Goal: Task Accomplishment & Management: Complete application form

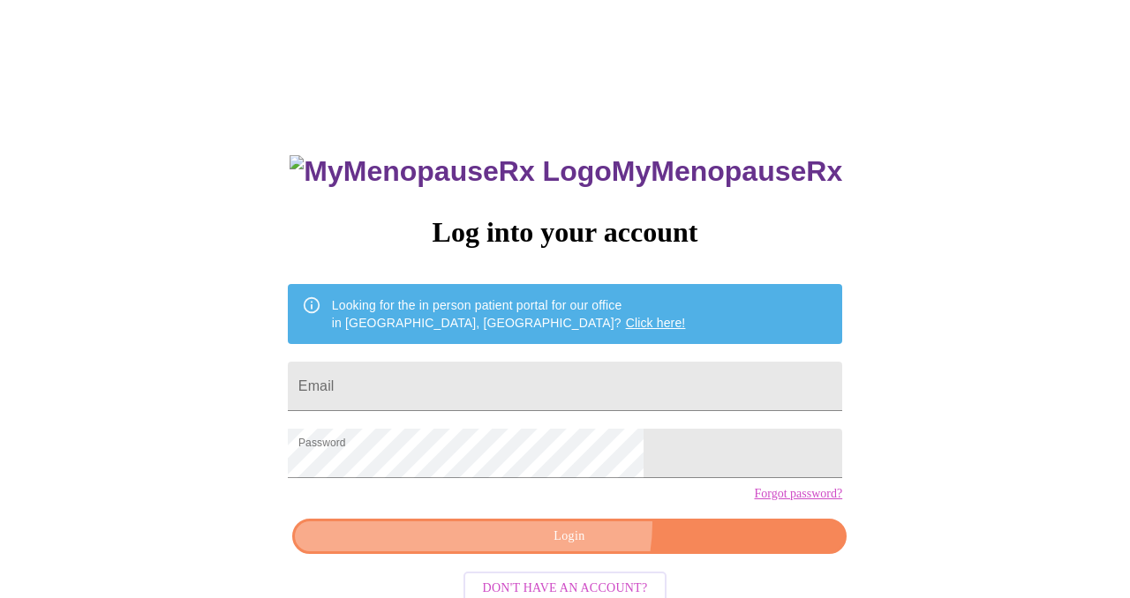
click at [570, 554] on button "Login" at bounding box center [569, 537] width 554 height 36
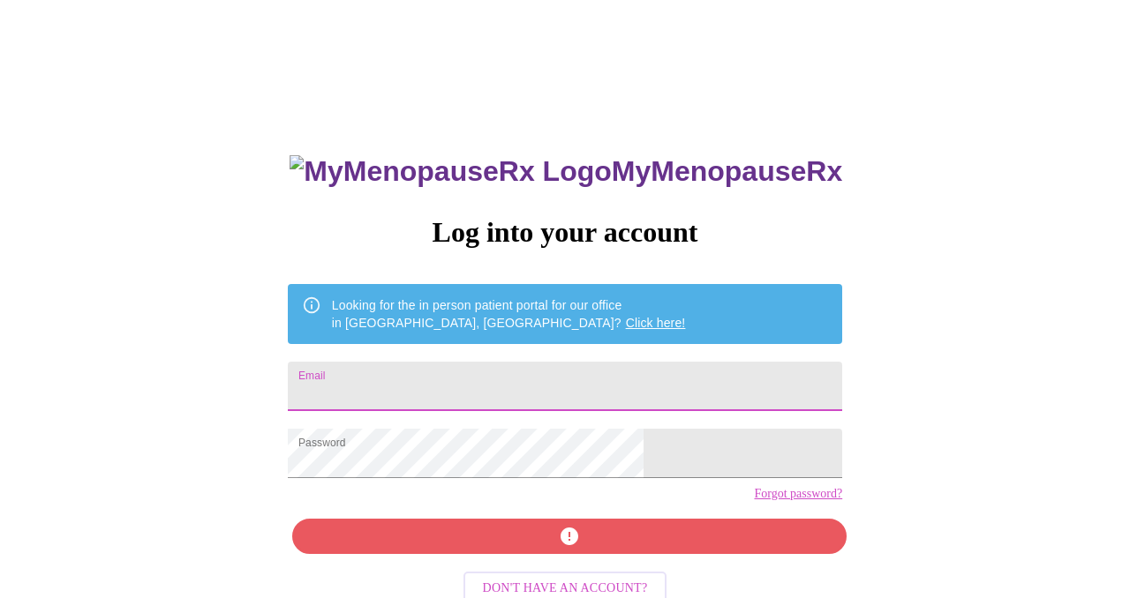
click at [480, 374] on input "Email" at bounding box center [565, 386] width 554 height 49
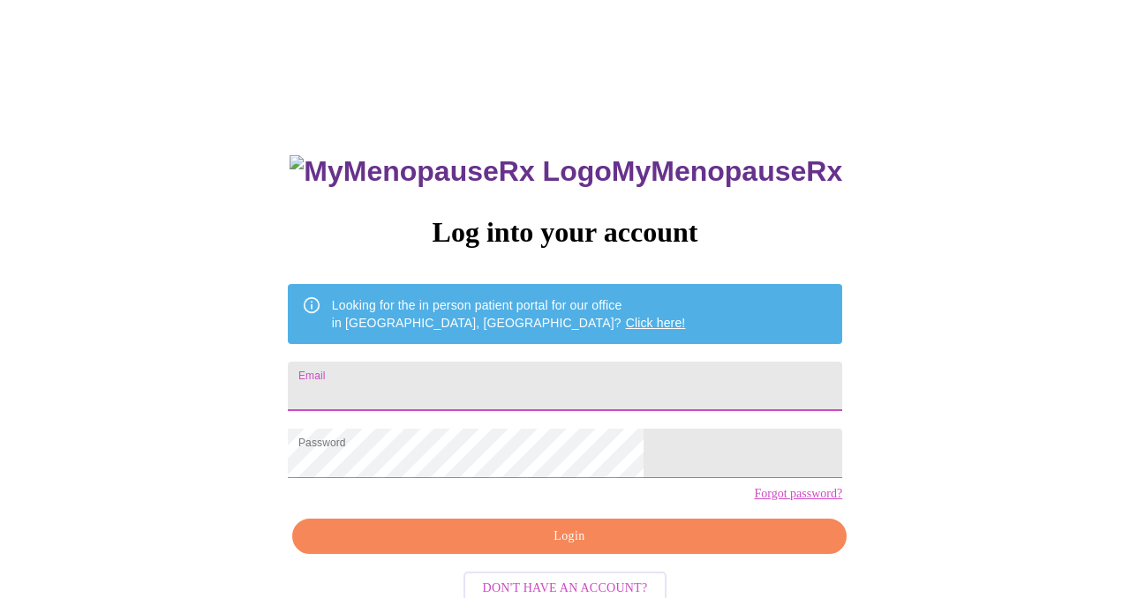
type input "[EMAIL_ADDRESS][DOMAIN_NAME]"
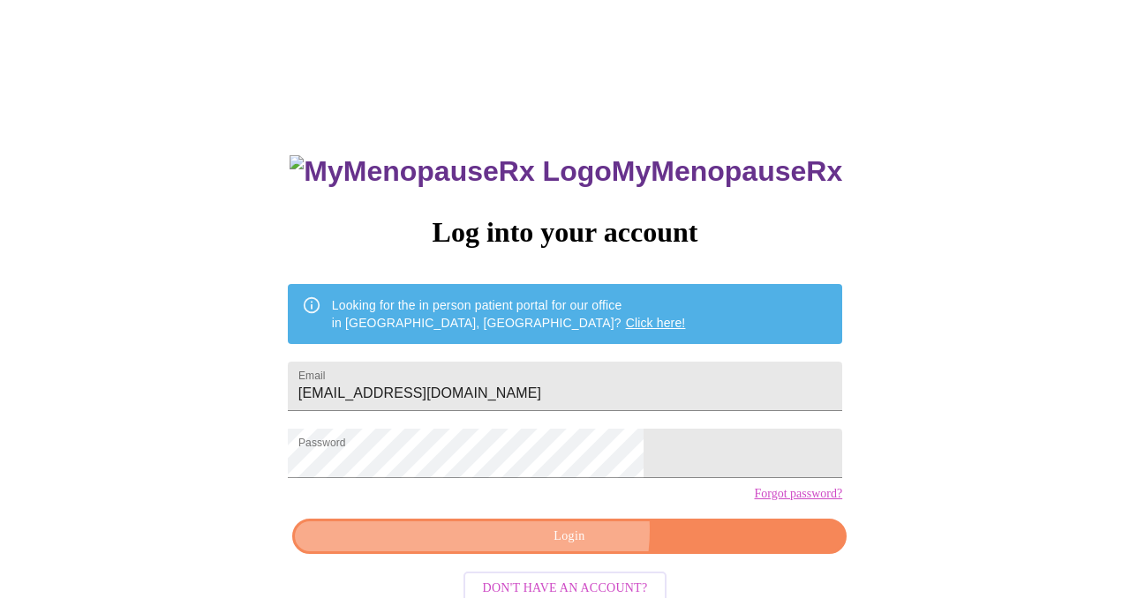
click at [569, 548] on span "Login" at bounding box center [569, 537] width 514 height 22
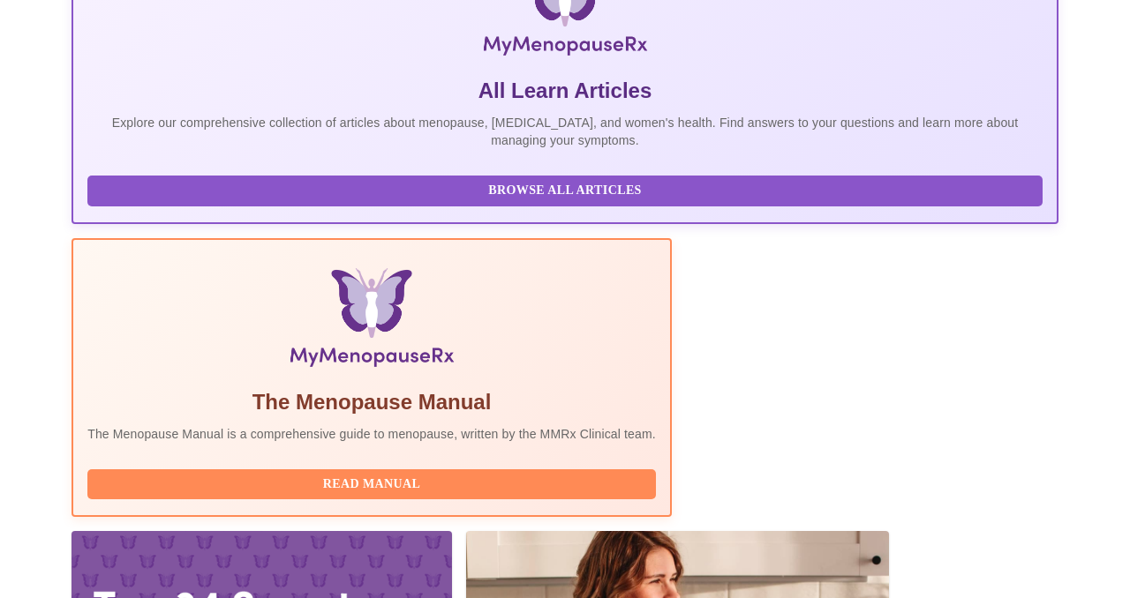
scroll to position [459, 0]
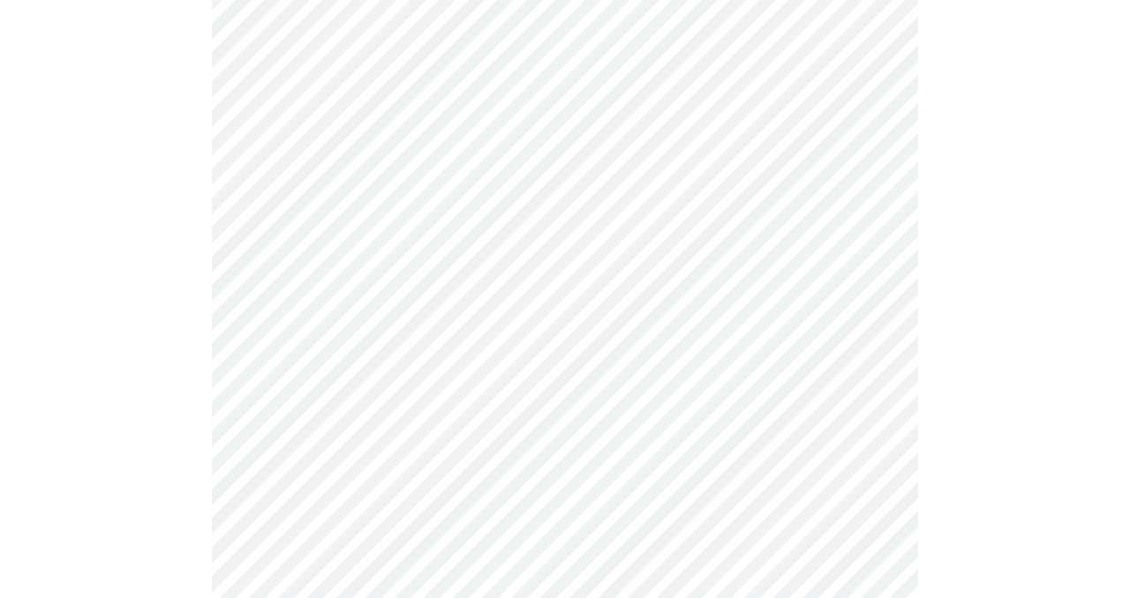
scroll to position [432, 0]
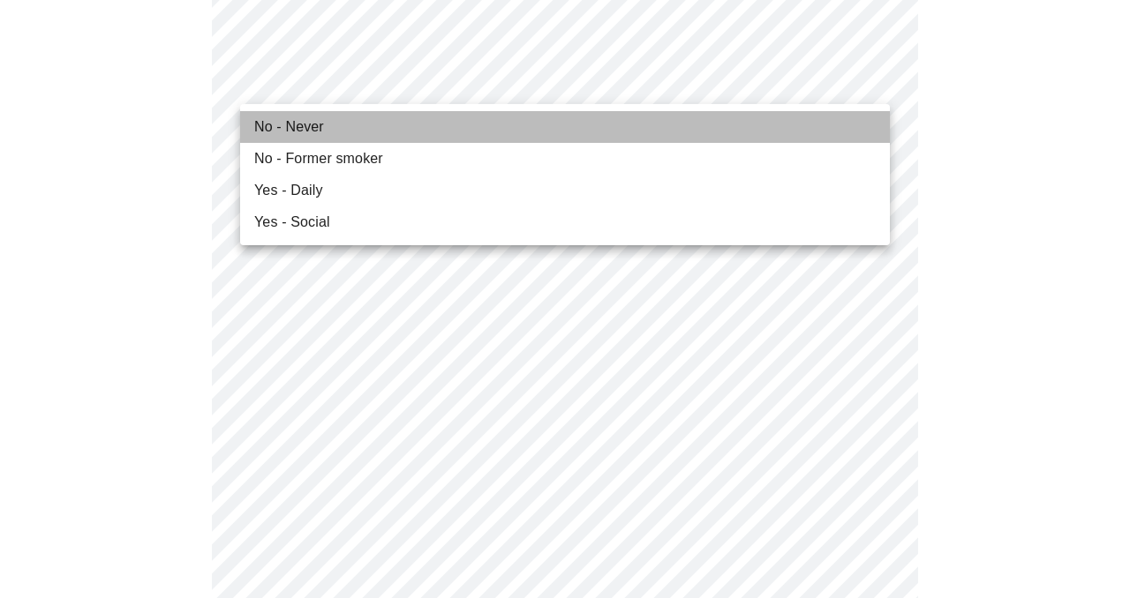
click at [260, 124] on span "No - Never" at bounding box center [289, 127] width 70 height 21
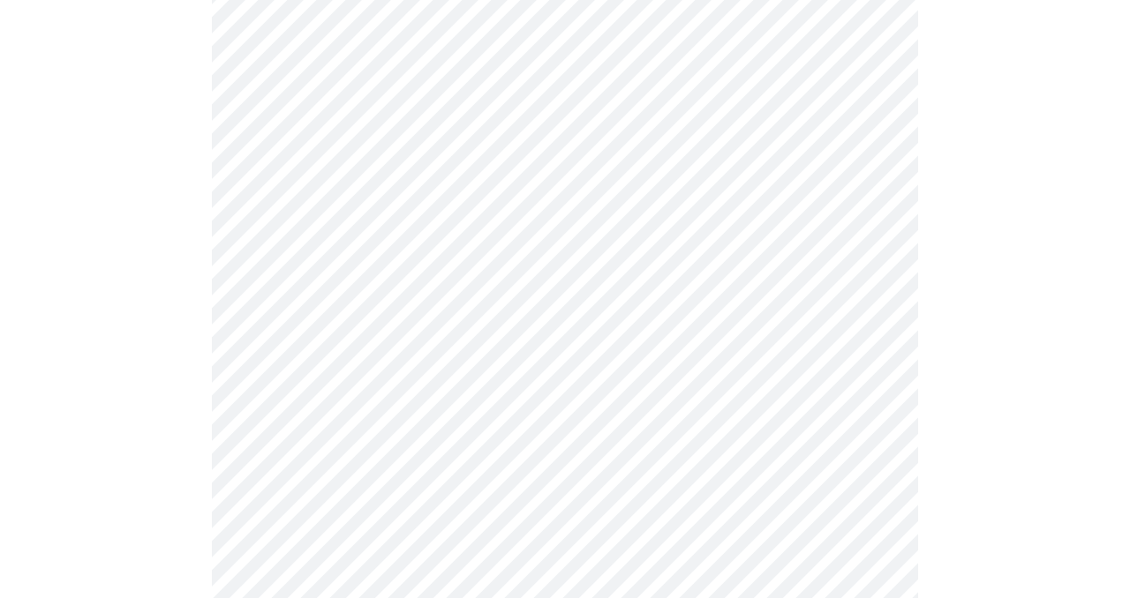
scroll to position [1368, 0]
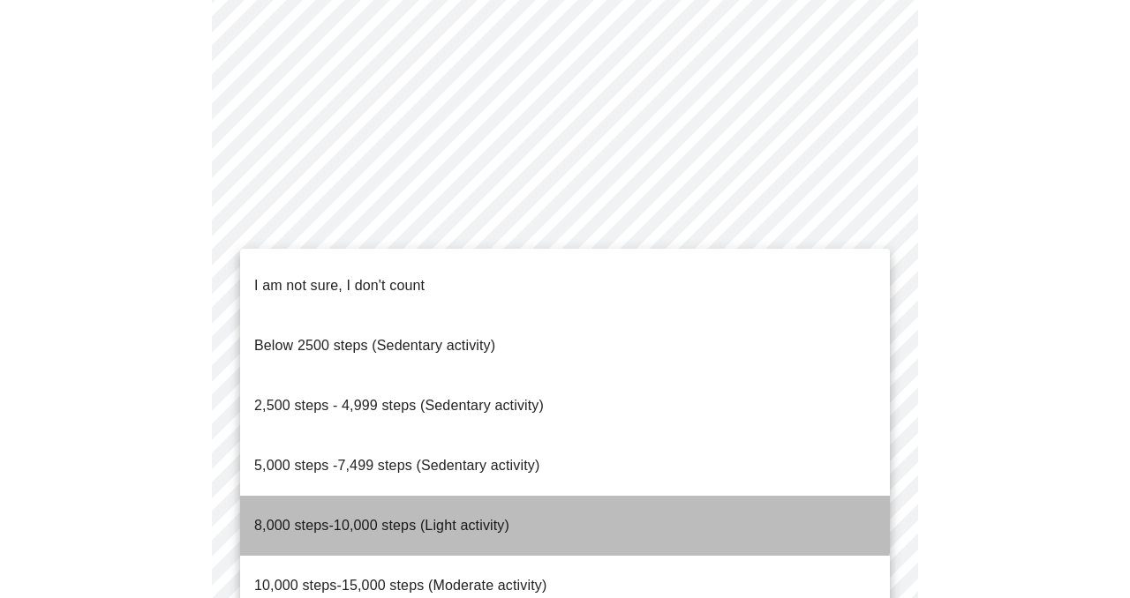
click at [490, 518] on span "8,000 steps-10,000 steps (Light activity)" at bounding box center [381, 525] width 255 height 15
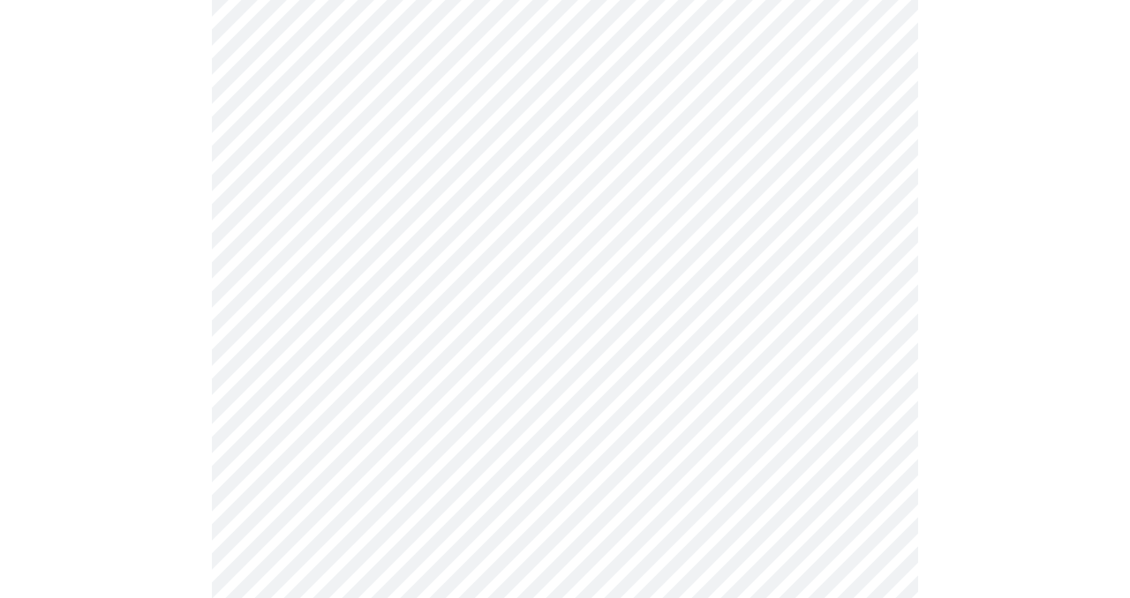
scroll to position [1645, 0]
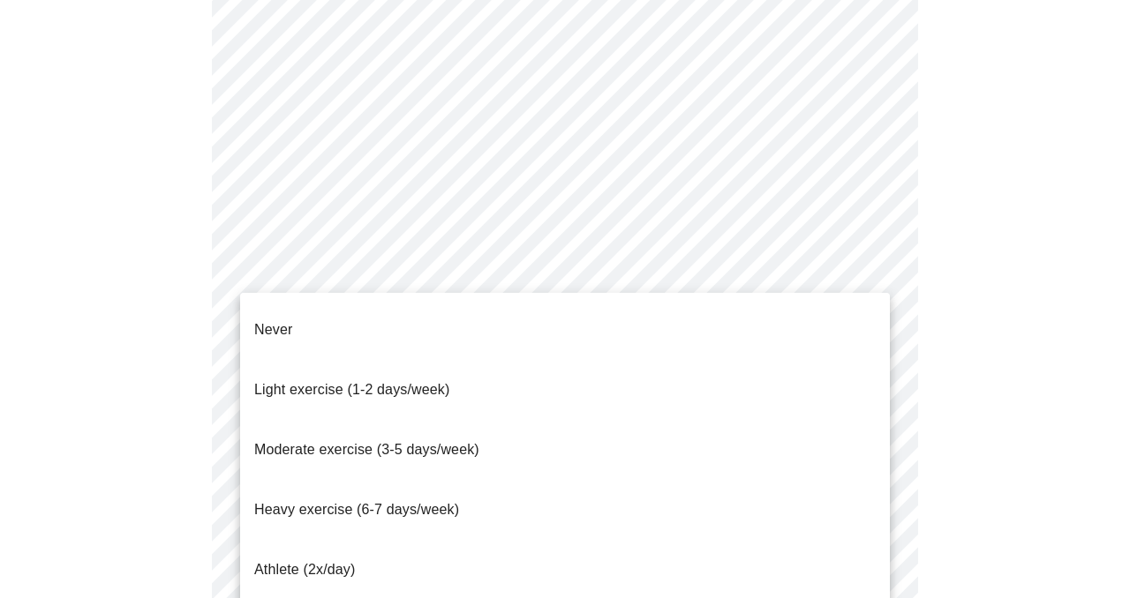
click at [437, 442] on span "Moderate exercise (3-5 days/week)" at bounding box center [366, 449] width 225 height 15
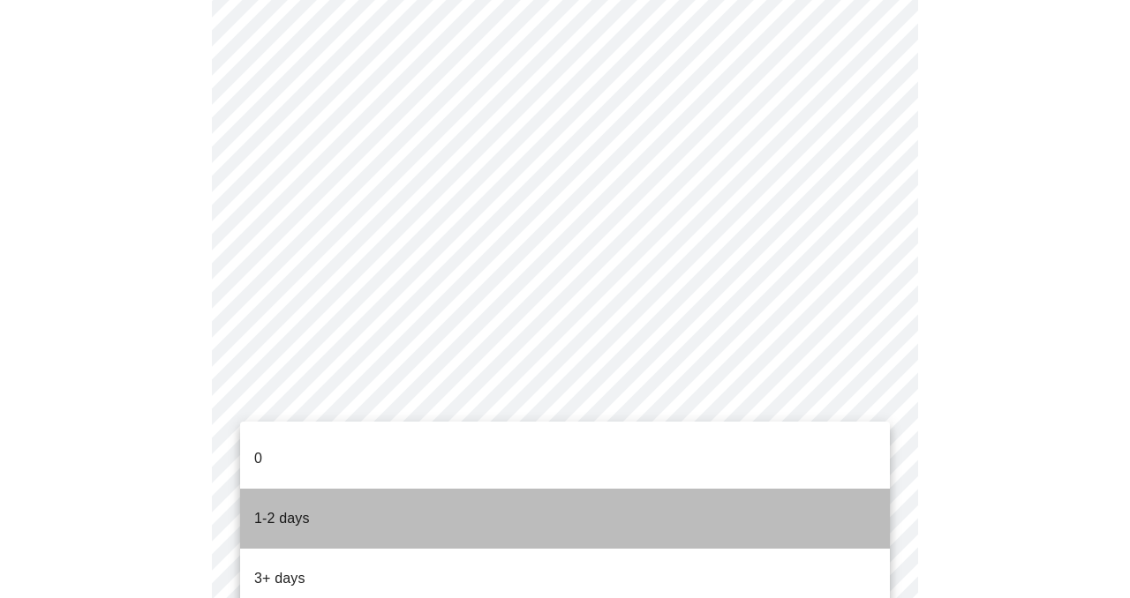
click at [300, 508] on p "1-2 days" at bounding box center [282, 518] width 56 height 21
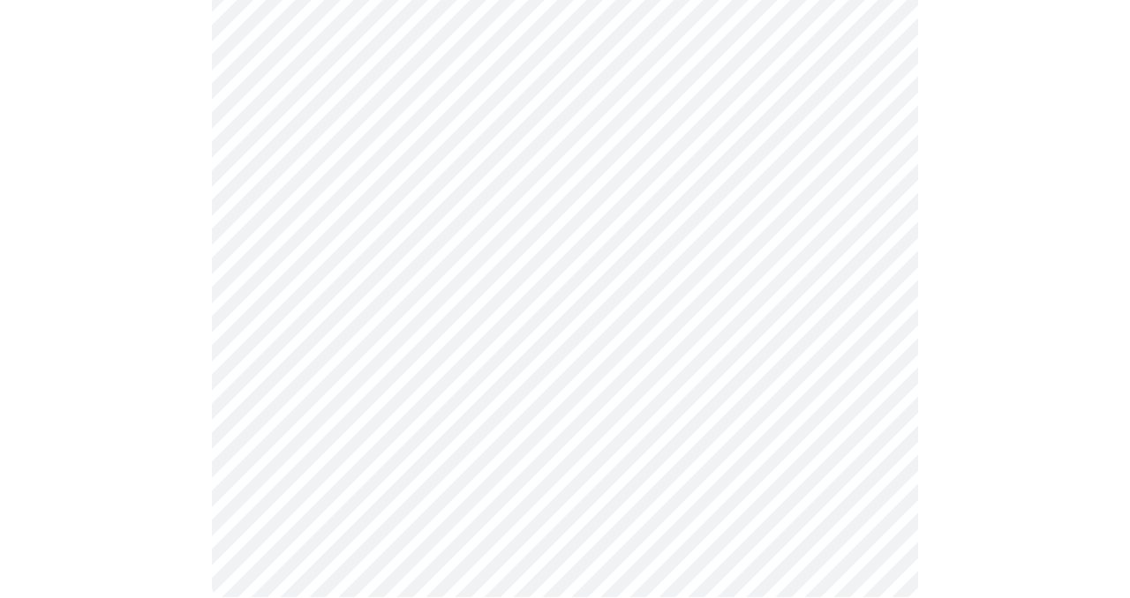
scroll to position [1682, 0]
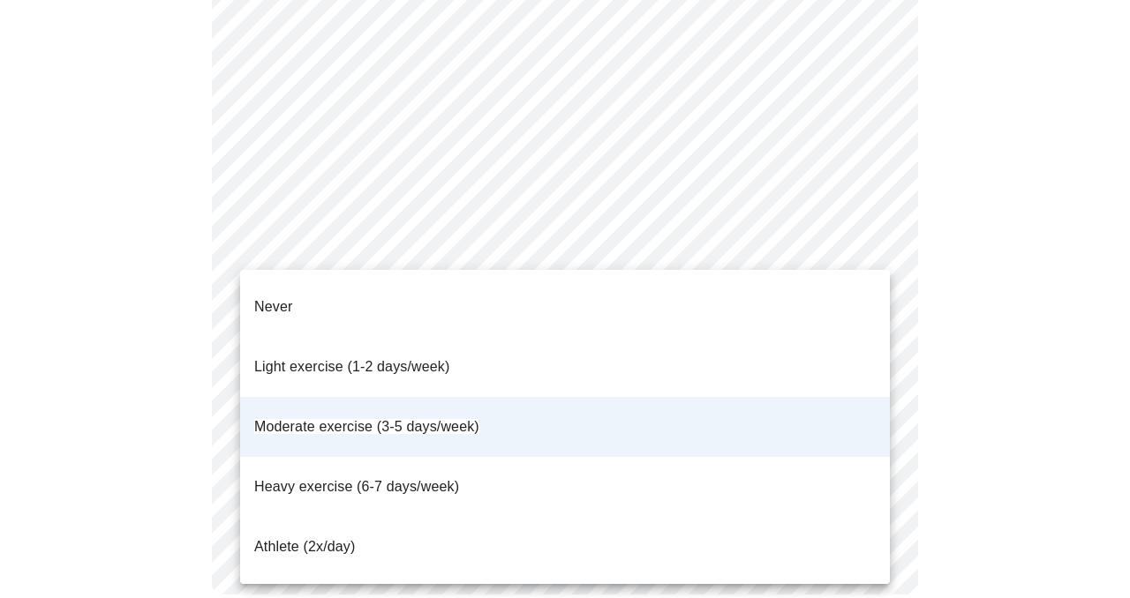
click at [992, 227] on div at bounding box center [565, 299] width 1130 height 598
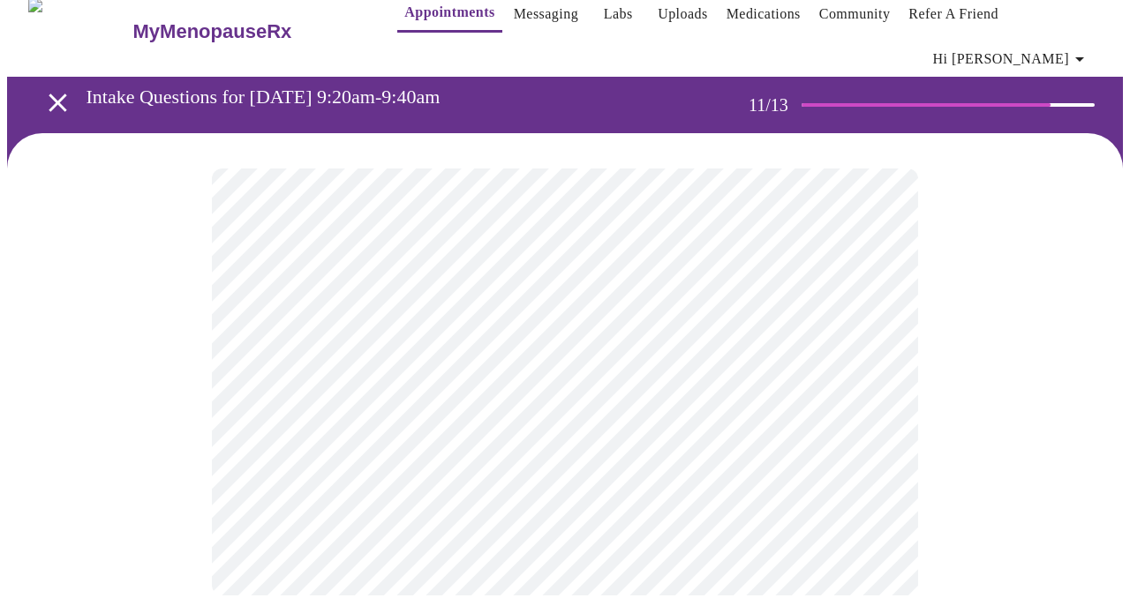
scroll to position [0, 0]
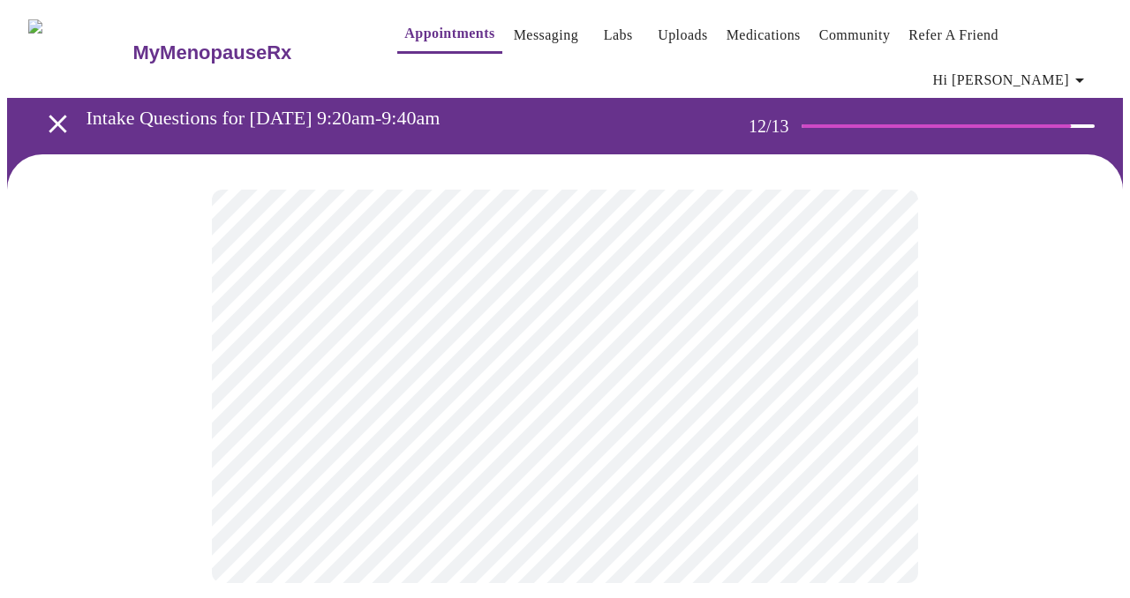
click at [693, 359] on body "MyMenopauseRx Appointments Messaging Labs Uploads Medications Community Refer a…" at bounding box center [565, 313] width 1116 height 612
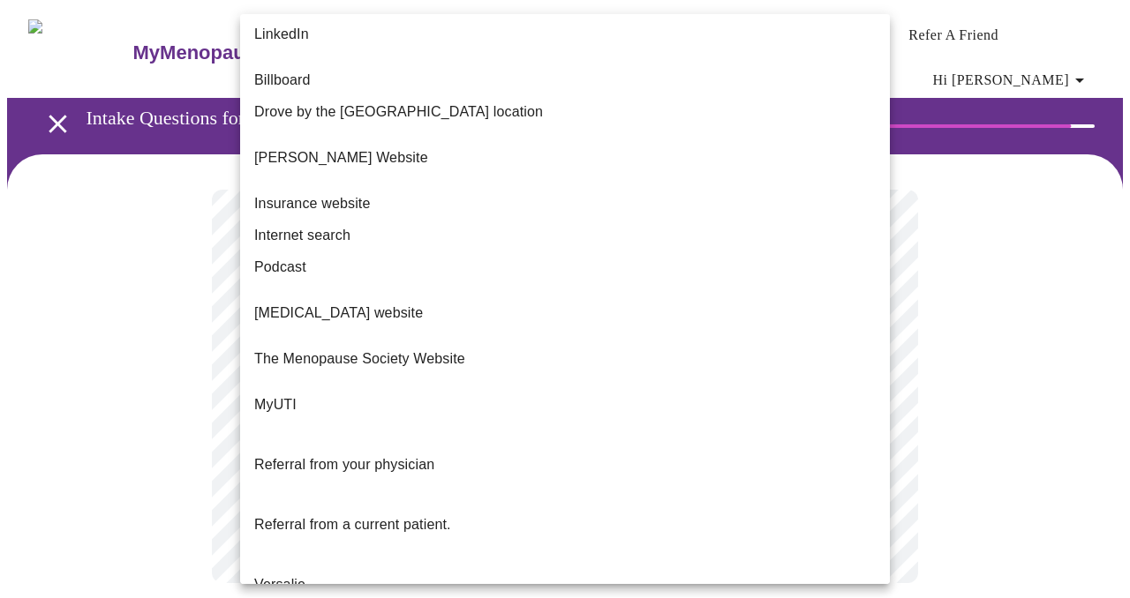
scroll to position [175, 0]
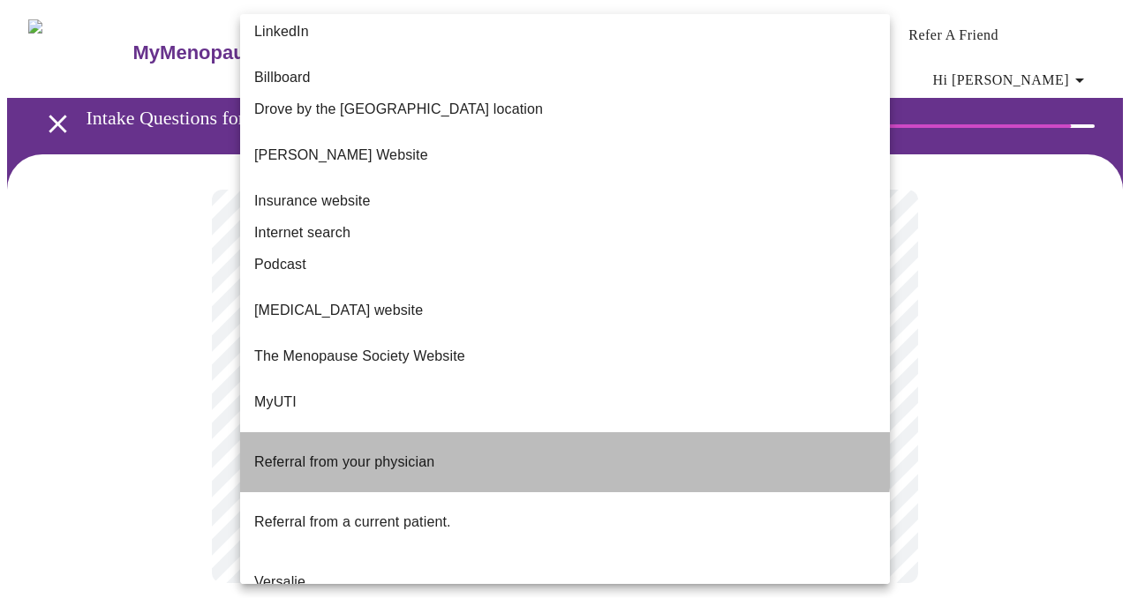
click at [409, 455] on span "Referral from your physician" at bounding box center [344, 462] width 180 height 15
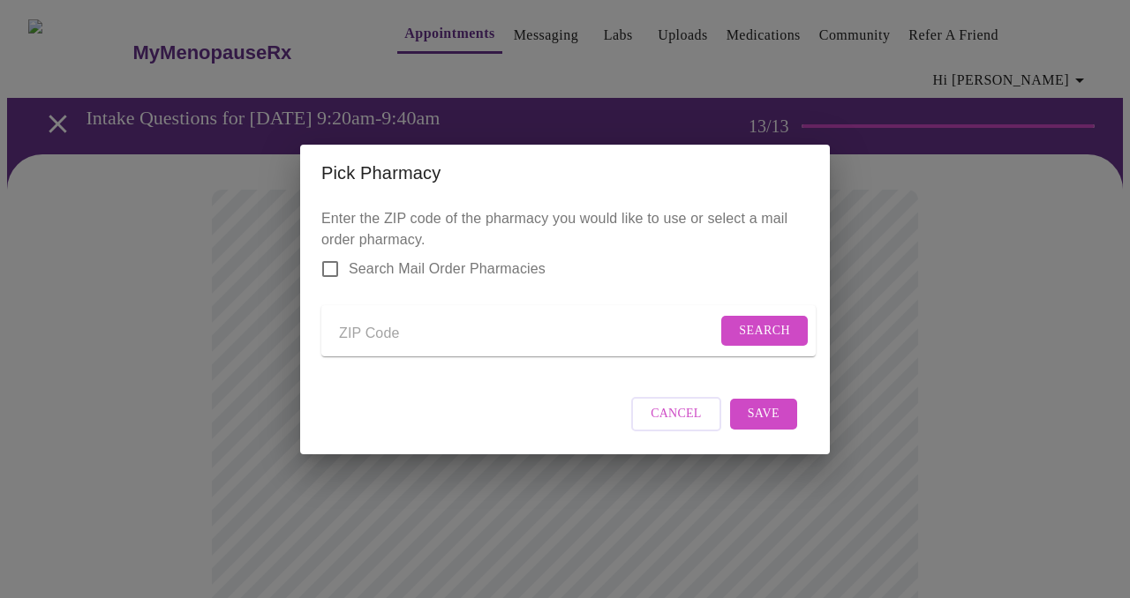
click at [438, 337] on input "Send a message to your care team" at bounding box center [528, 334] width 378 height 28
type input "60134"
click at [756, 324] on span "Search" at bounding box center [764, 331] width 51 height 22
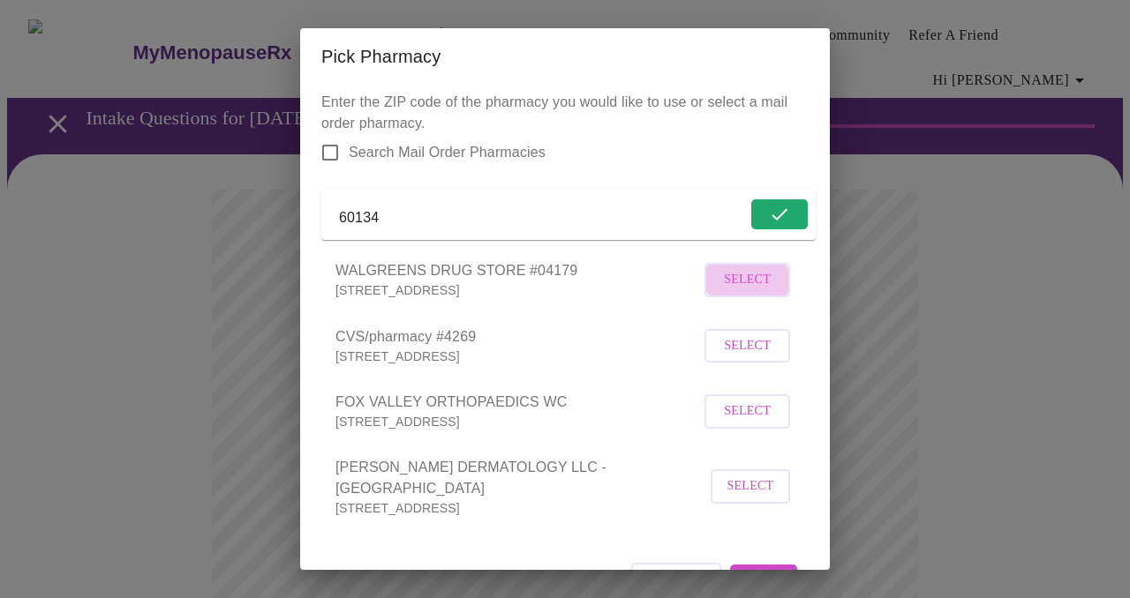
click at [757, 291] on span "Select" at bounding box center [747, 280] width 47 height 22
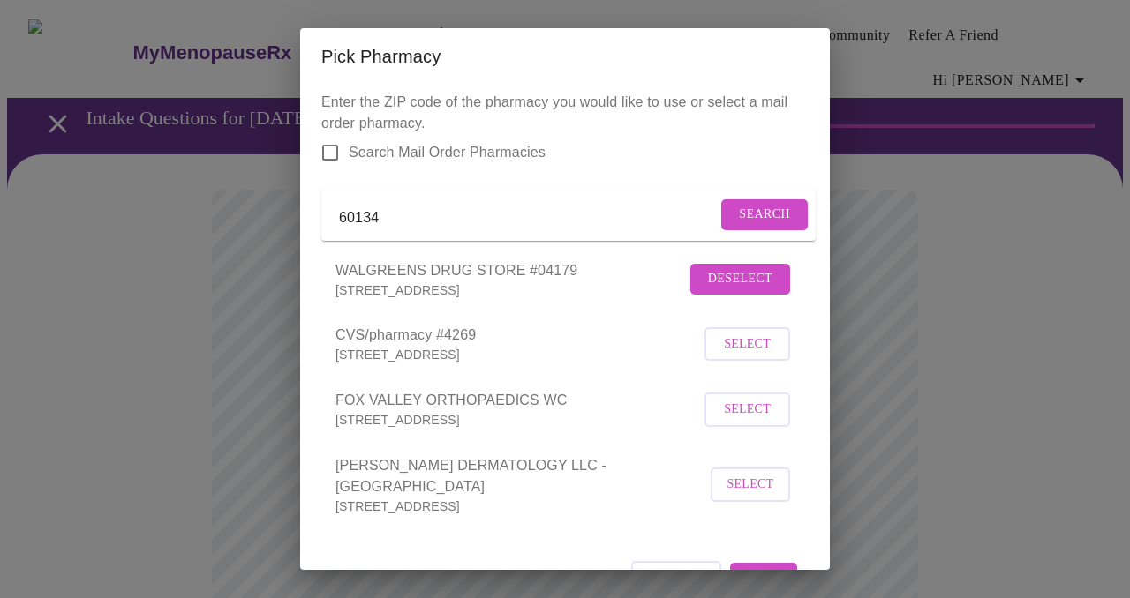
scroll to position [53, 0]
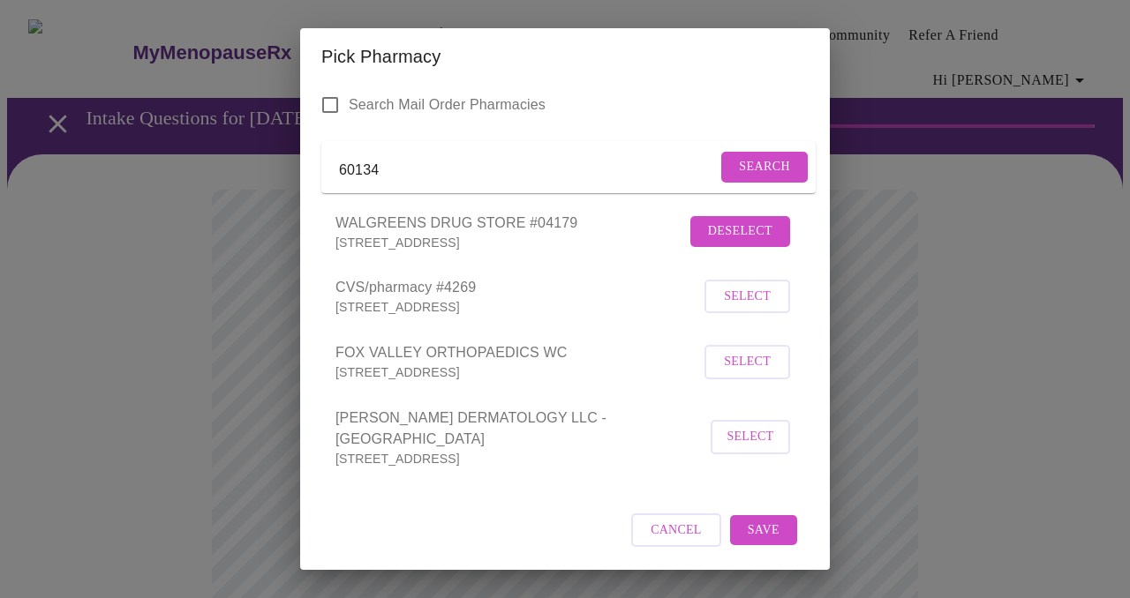
click at [768, 529] on span "Save" at bounding box center [764, 531] width 32 height 22
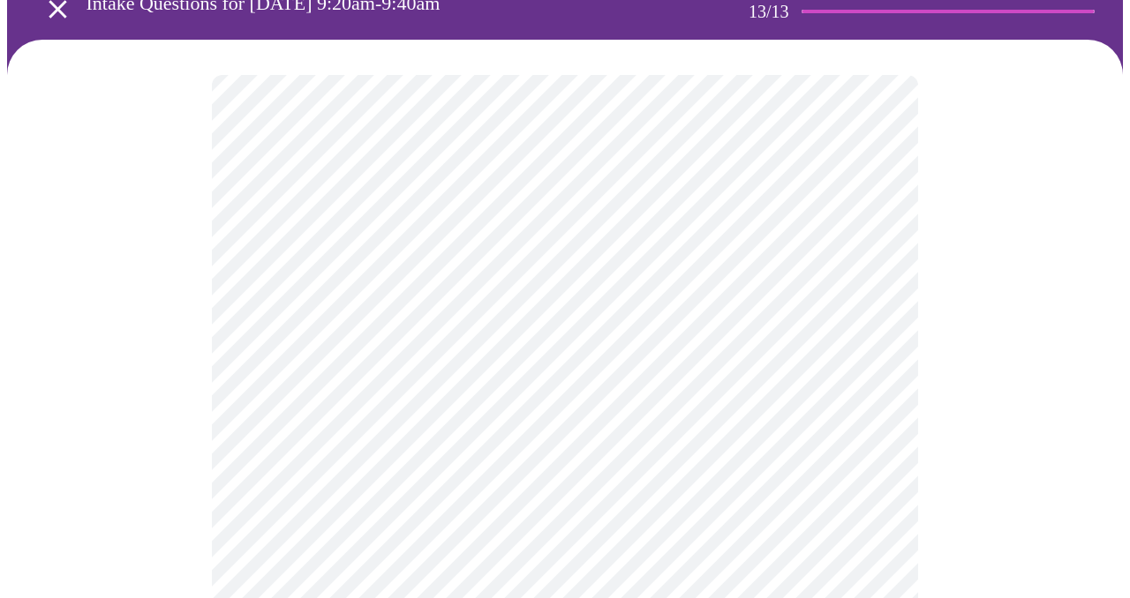
scroll to position [118, 0]
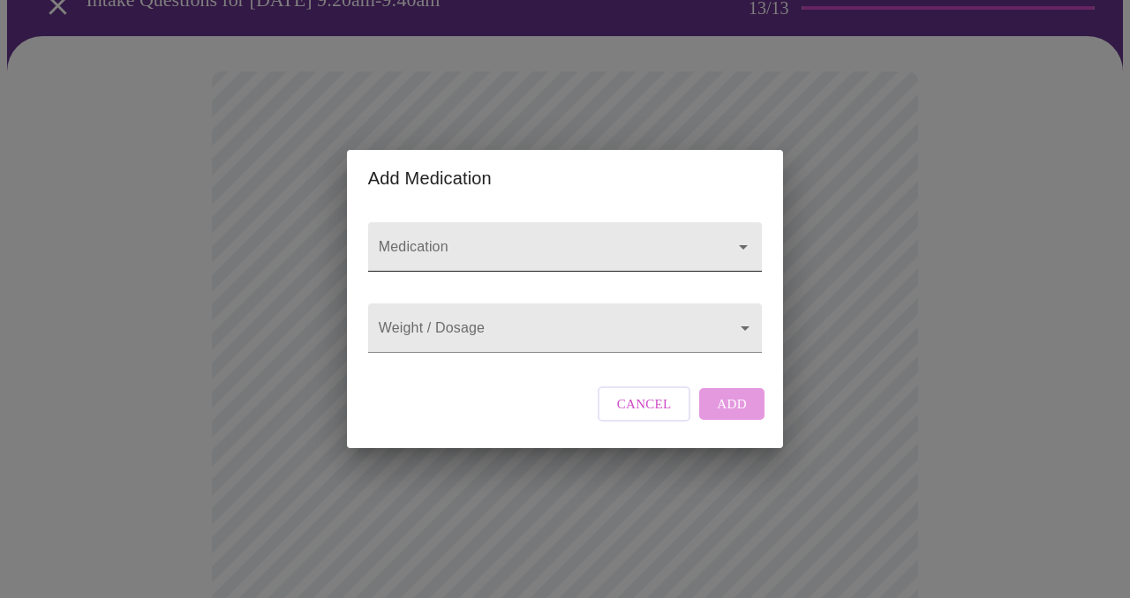
click at [473, 240] on input "Medication" at bounding box center [539, 255] width 329 height 33
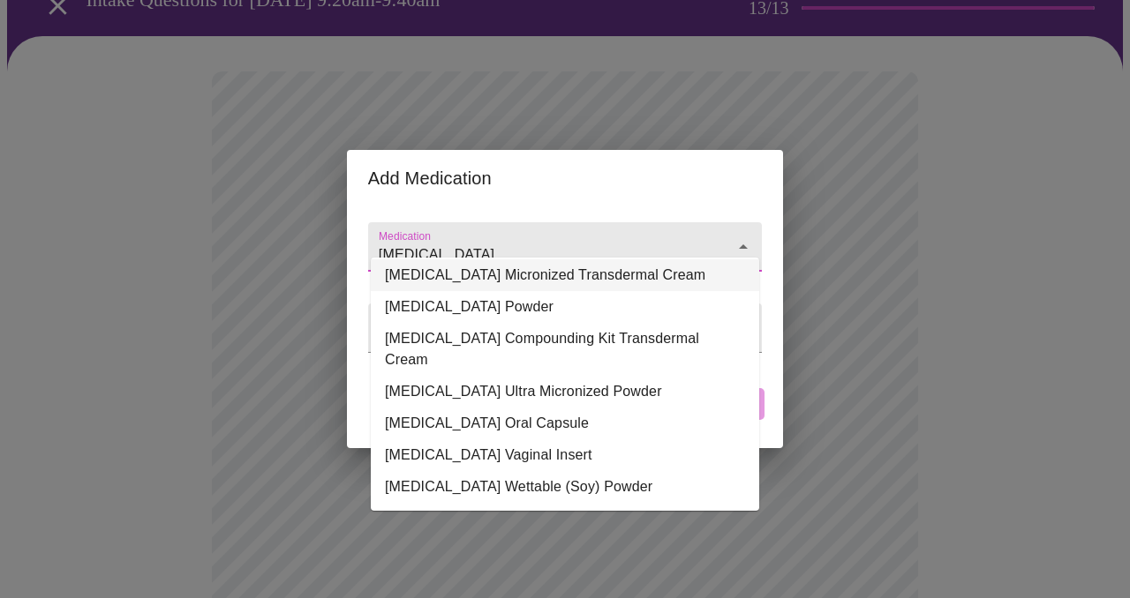
scroll to position [187, 0]
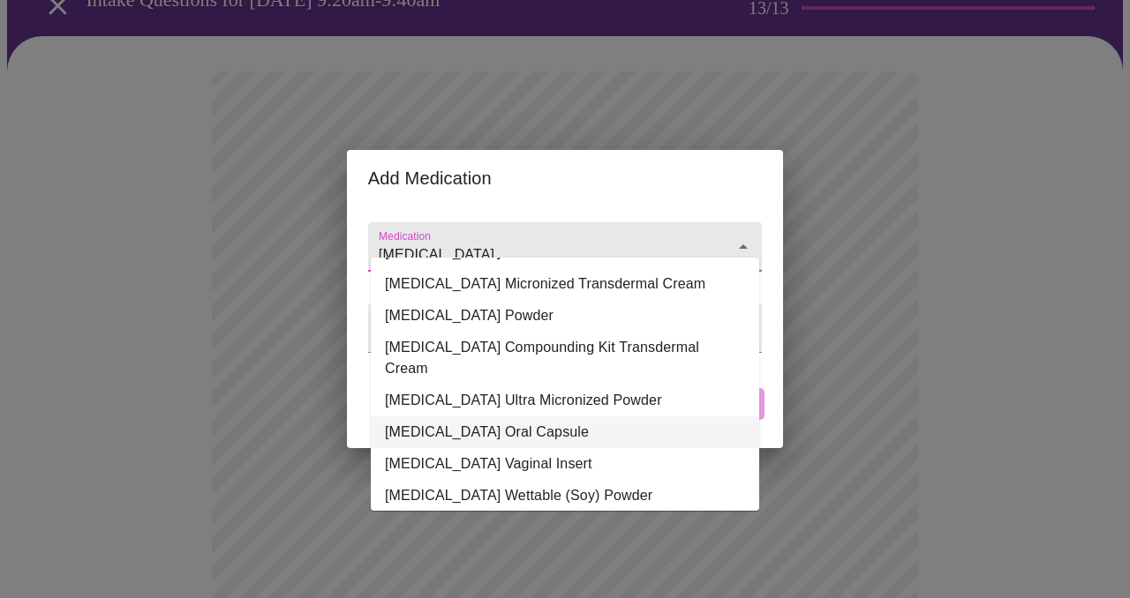
click at [536, 417] on li "[MEDICAL_DATA] Oral Capsule" at bounding box center [565, 433] width 388 height 32
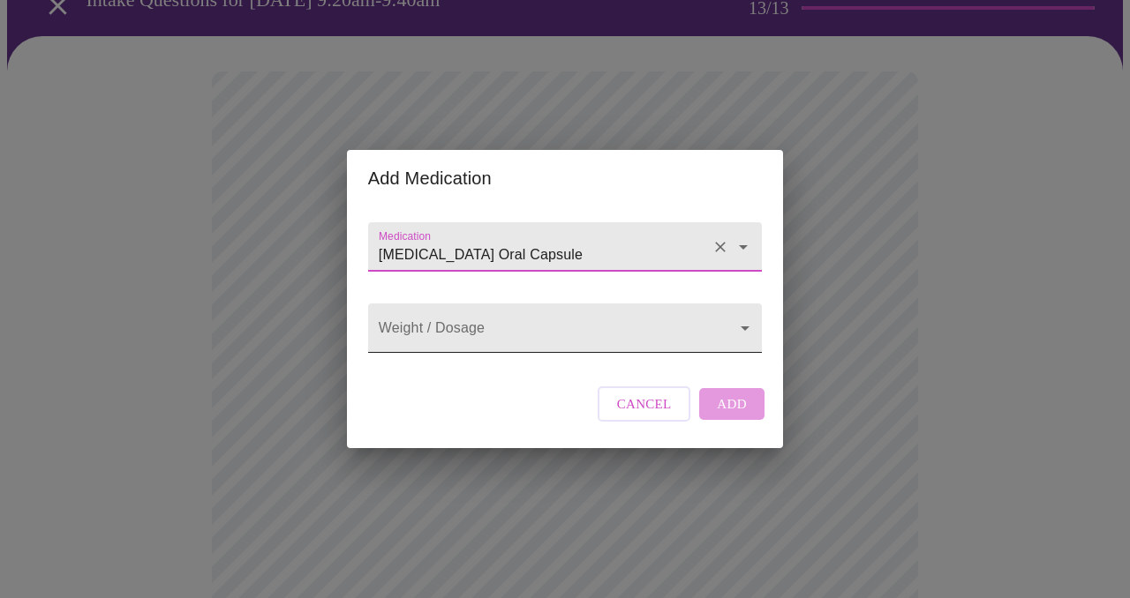
type input "[MEDICAL_DATA] Oral Capsule"
click at [599, 334] on body "MyMenopauseRx Appointments Messaging Labs Uploads Medications Community Refer a…" at bounding box center [565, 583] width 1116 height 1389
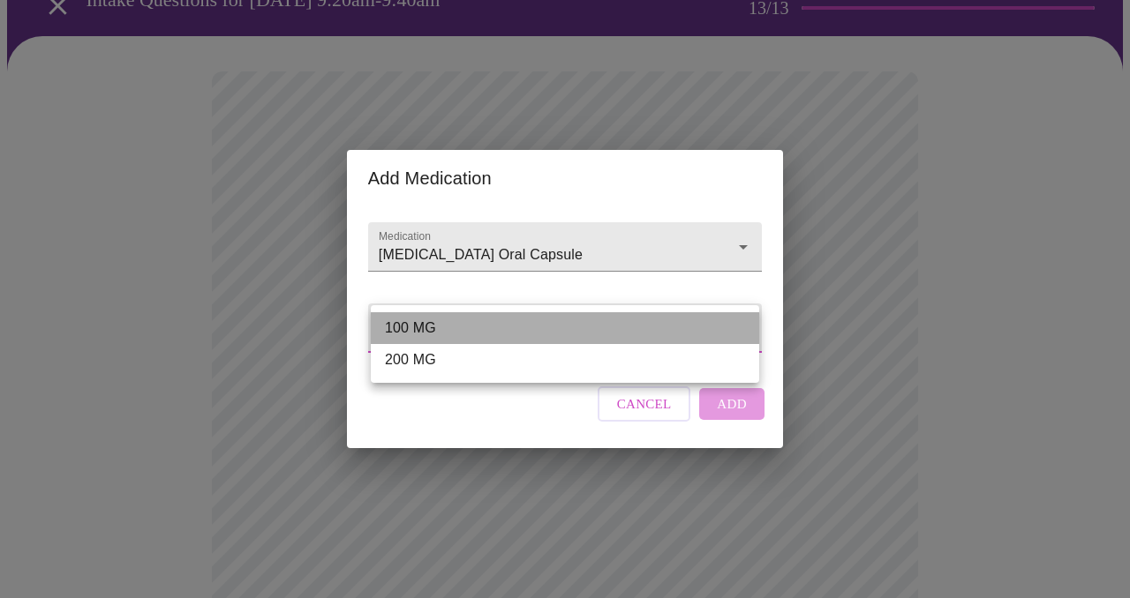
click at [599, 334] on li "100 MG" at bounding box center [565, 328] width 388 height 32
type input "100 MG"
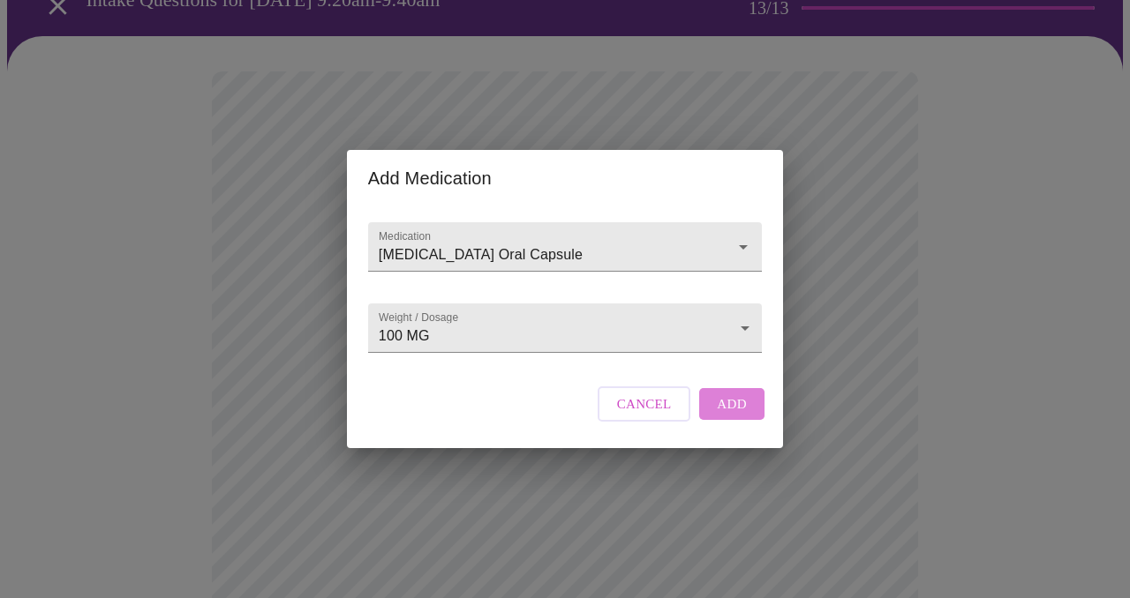
click at [729, 416] on span "Add" at bounding box center [732, 404] width 30 height 23
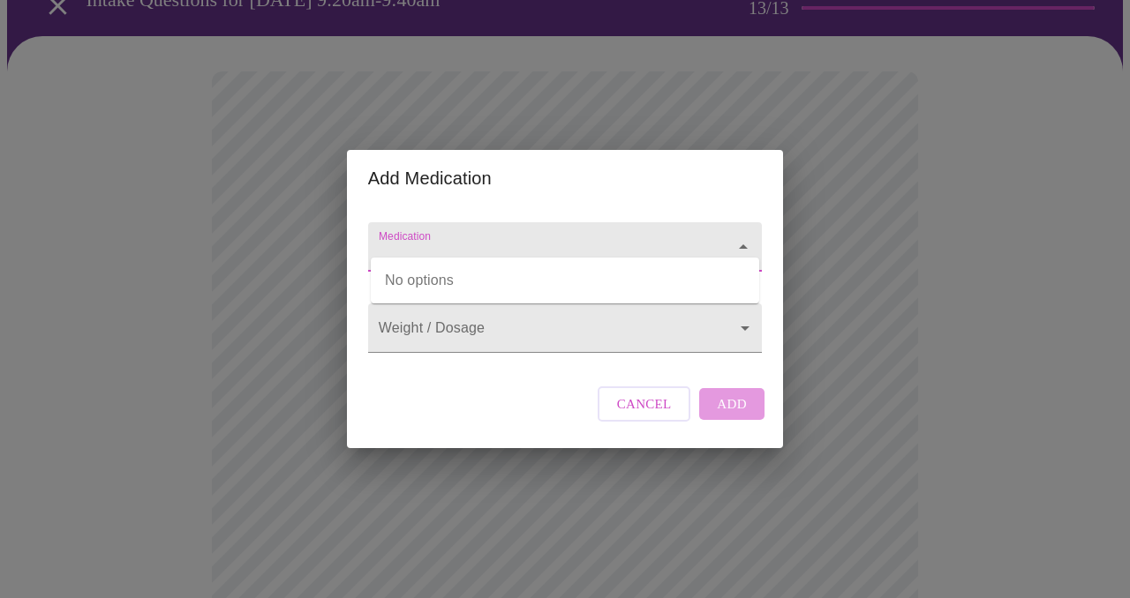
click at [482, 239] on input "Medication" at bounding box center [539, 255] width 329 height 33
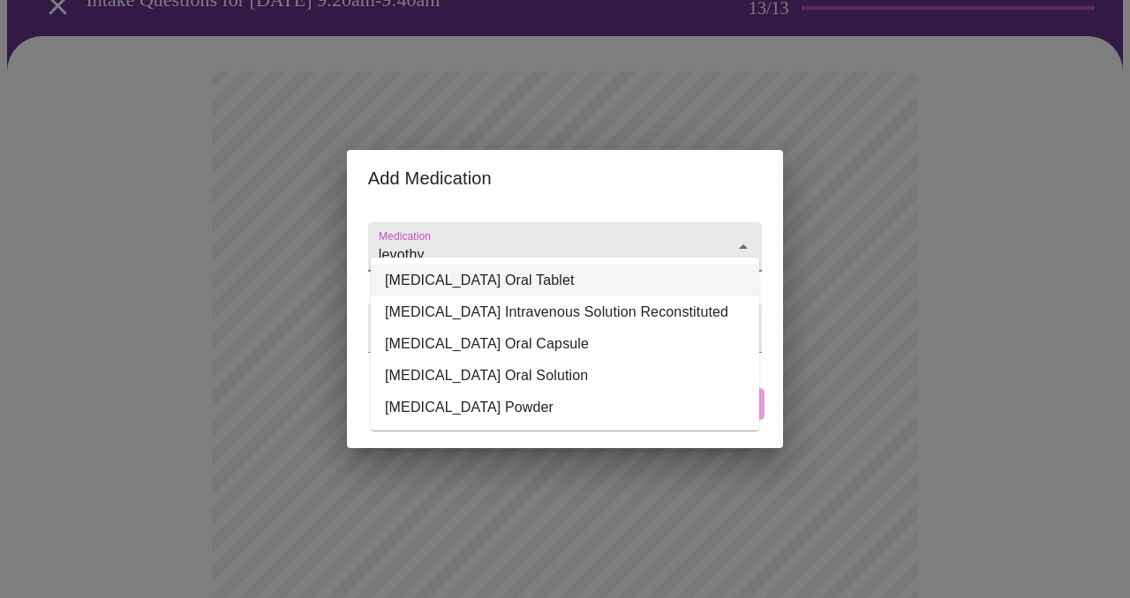
click at [570, 279] on li "[MEDICAL_DATA] Oral Tablet" at bounding box center [565, 281] width 388 height 32
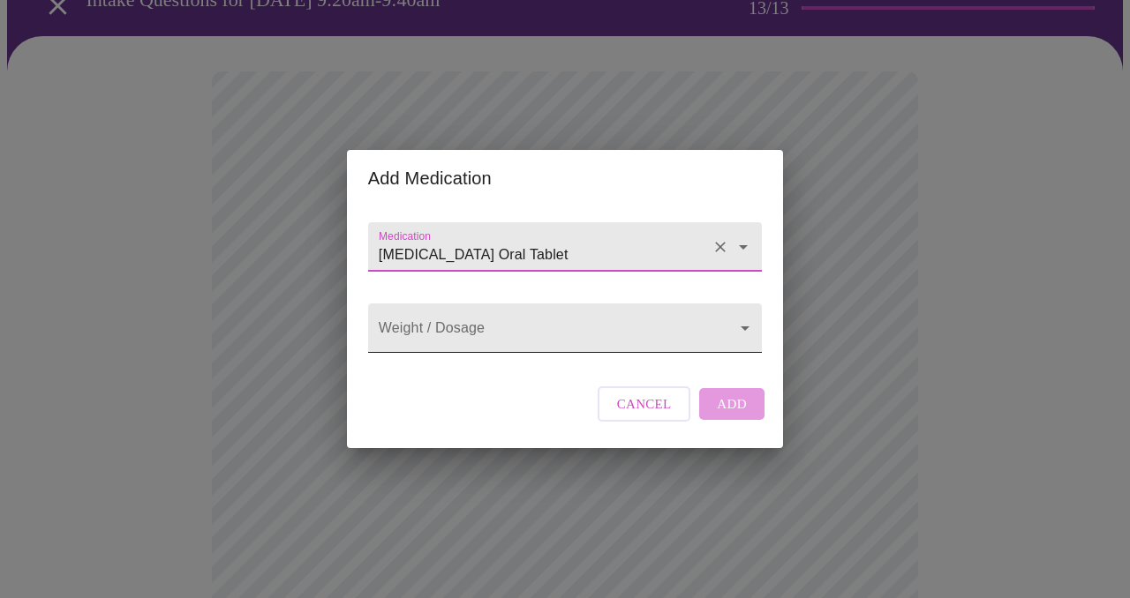
type input "[MEDICAL_DATA] Oral Tablet"
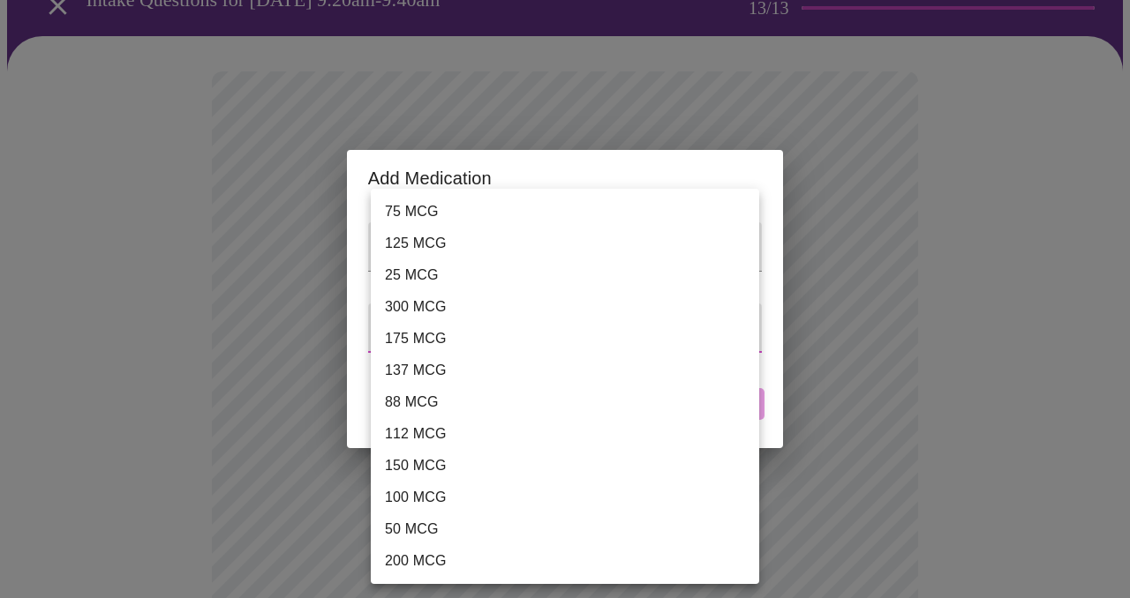
click at [430, 209] on li "75 MCG" at bounding box center [565, 212] width 388 height 32
type input "75 MCG"
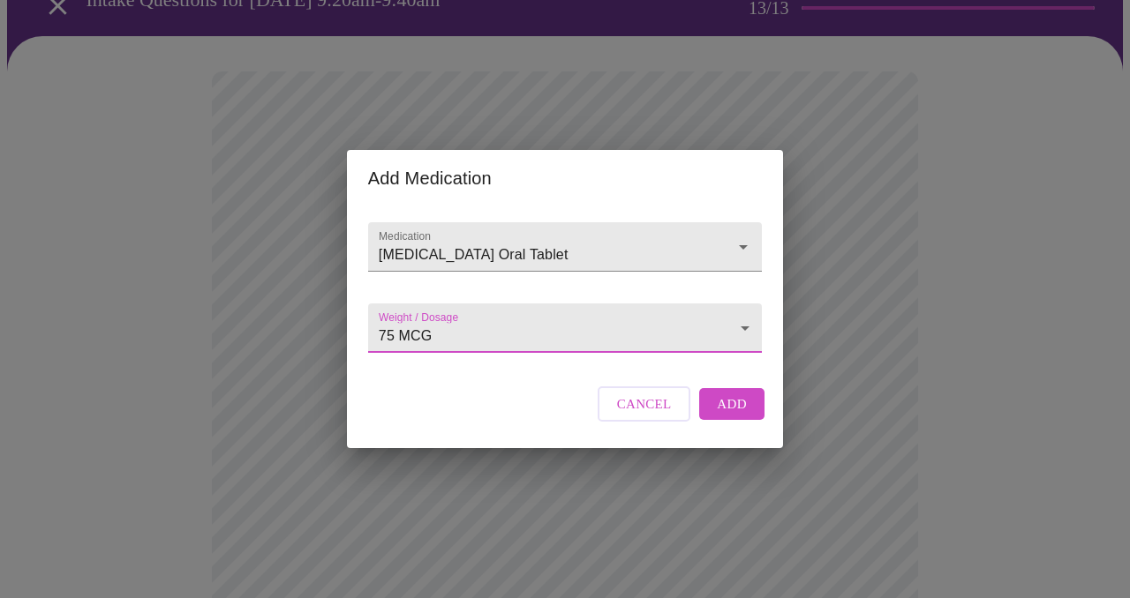
click at [732, 416] on span "Add" at bounding box center [732, 404] width 30 height 23
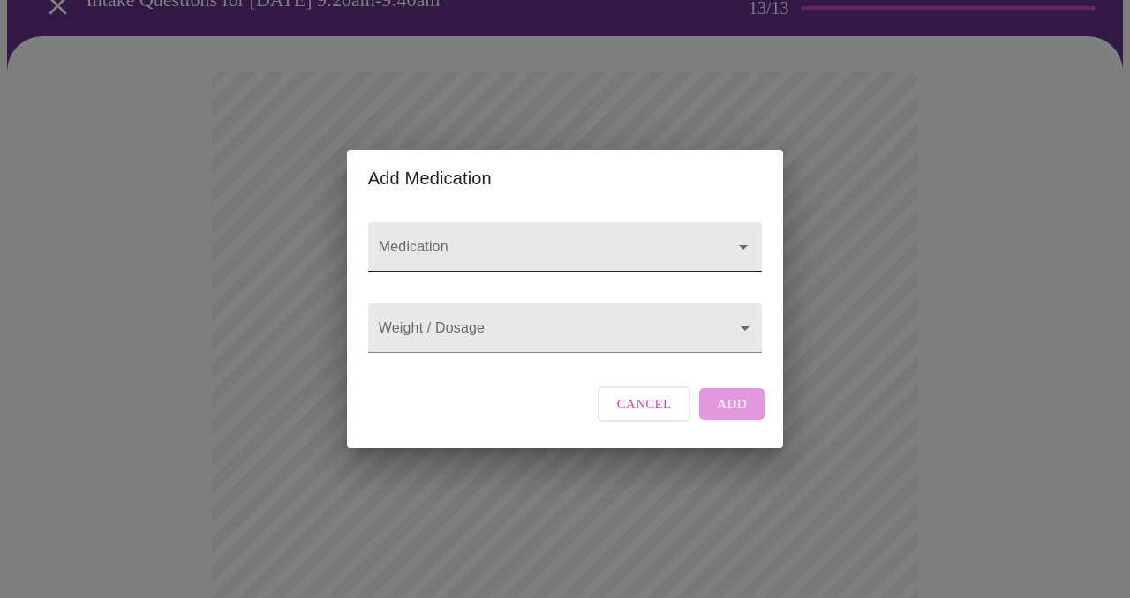
click at [532, 239] on input "Medication" at bounding box center [539, 255] width 329 height 33
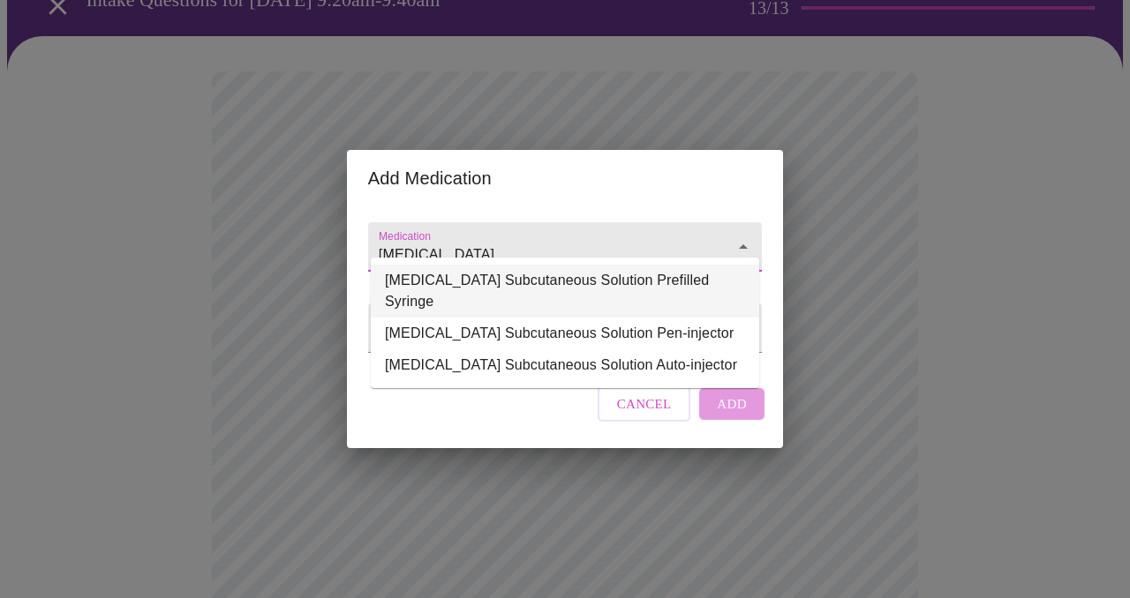
click at [585, 280] on li "[MEDICAL_DATA] Subcutaneous Solution Prefilled Syringe" at bounding box center [565, 291] width 388 height 53
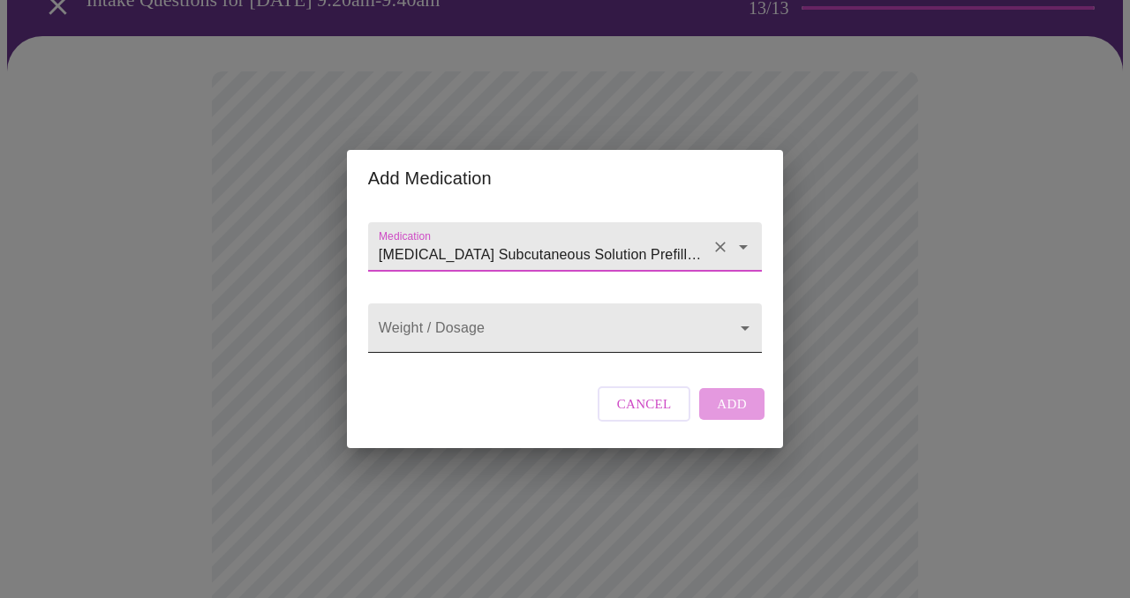
type input "[MEDICAL_DATA] Subcutaneous Solution Prefilled Syringe"
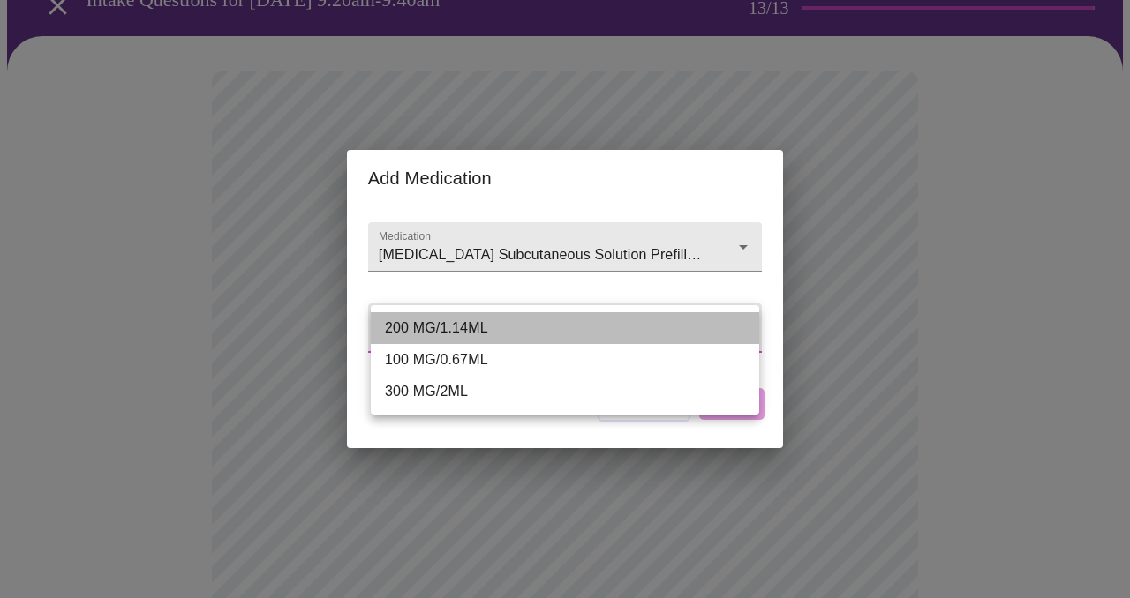
click at [476, 327] on li "200 MG/1.14ML" at bounding box center [565, 328] width 388 height 32
type input "200 MG/1.14ML"
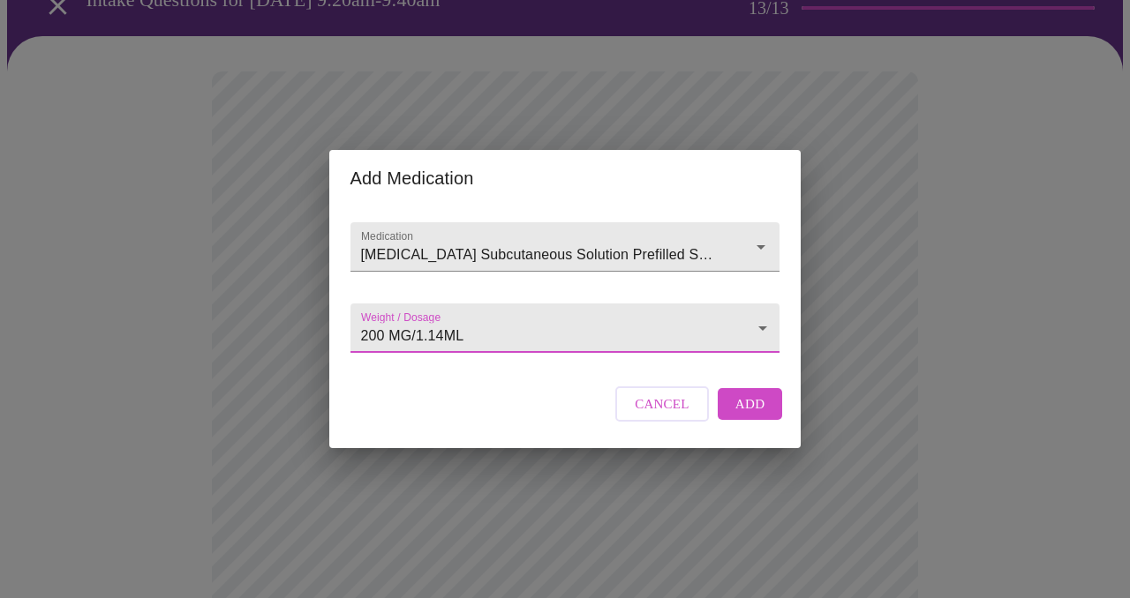
click at [748, 416] on span "Add" at bounding box center [750, 404] width 30 height 23
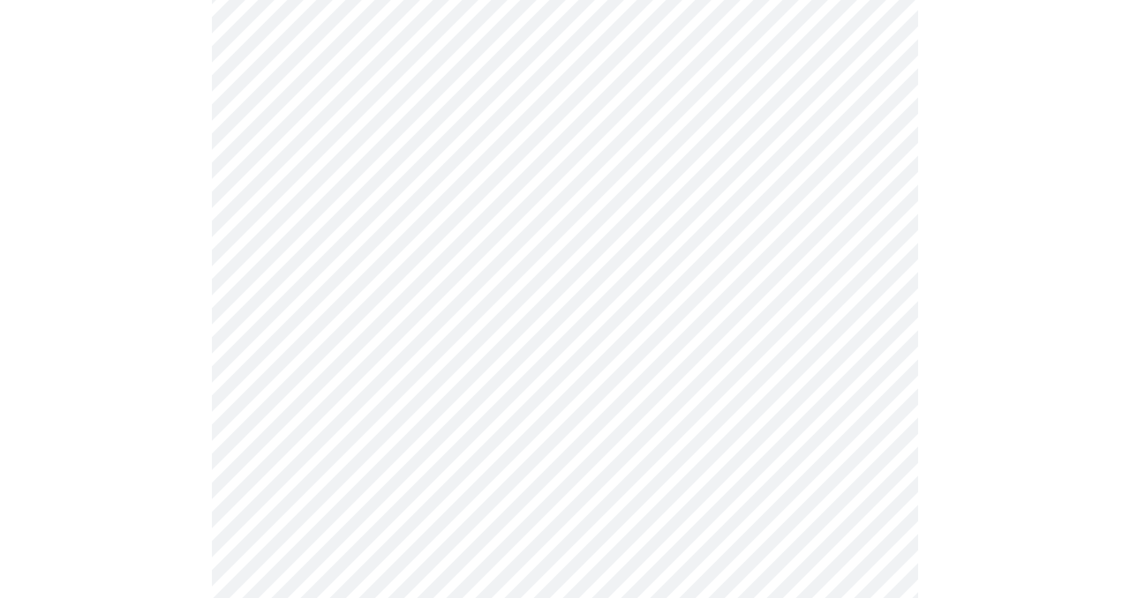
scroll to position [932, 0]
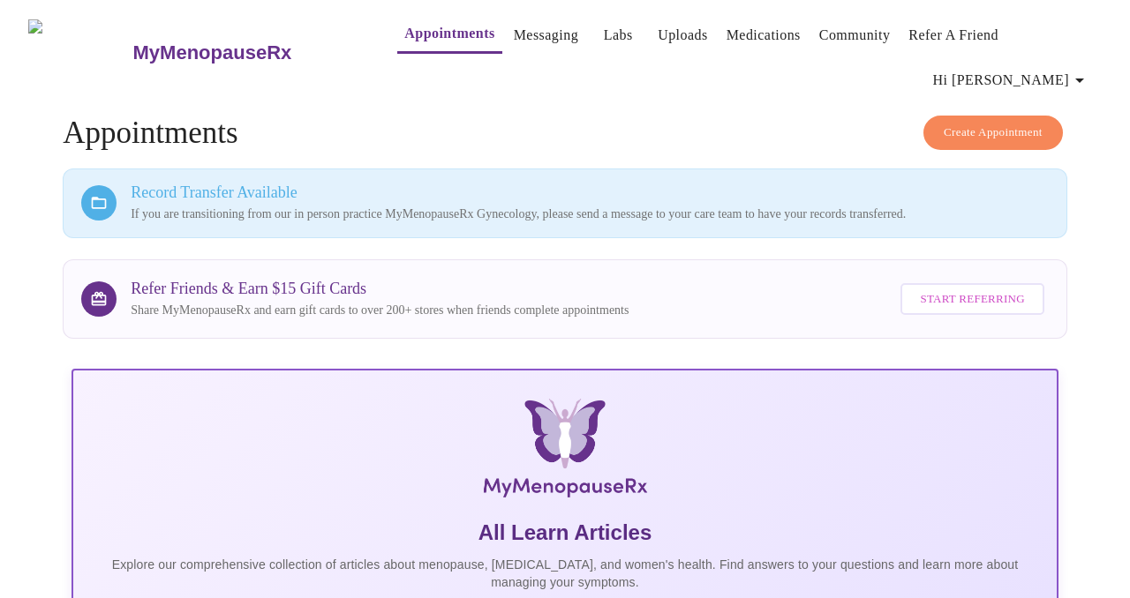
click at [1052, 68] on span "Hi [PERSON_NAME]" at bounding box center [1011, 80] width 157 height 25
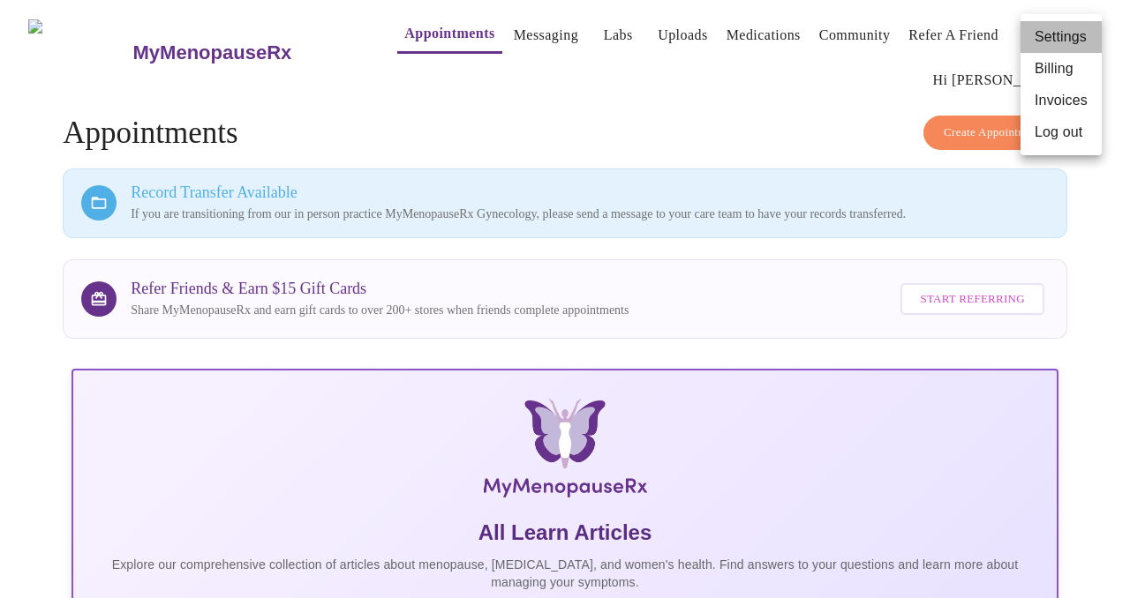
click at [1052, 35] on li "Settings" at bounding box center [1060, 37] width 81 height 32
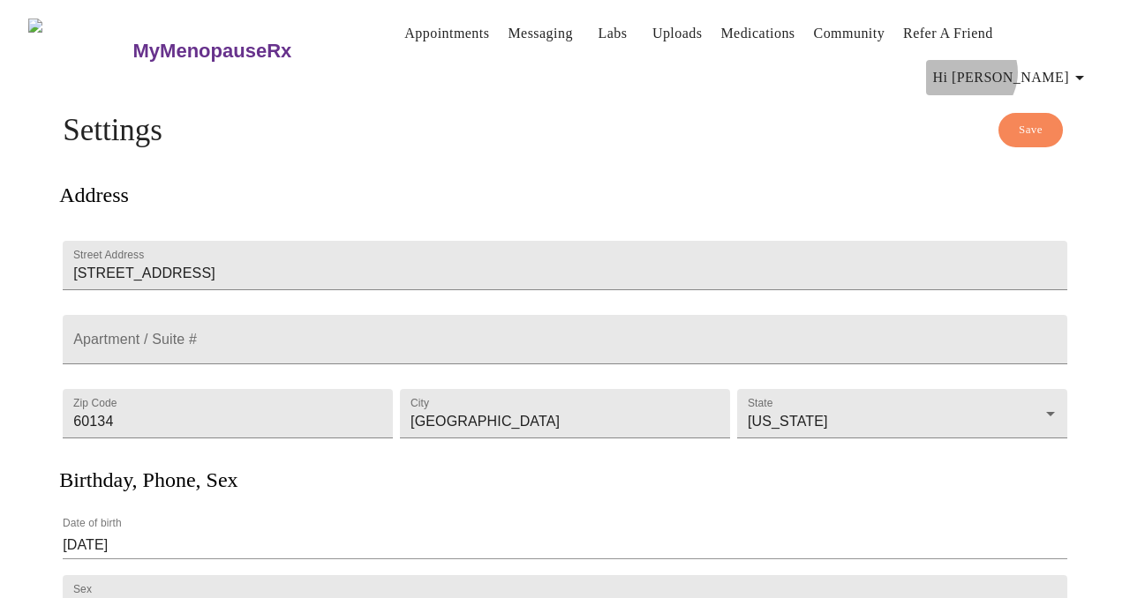
click at [1056, 65] on span "Hi [PERSON_NAME]" at bounding box center [1011, 77] width 157 height 25
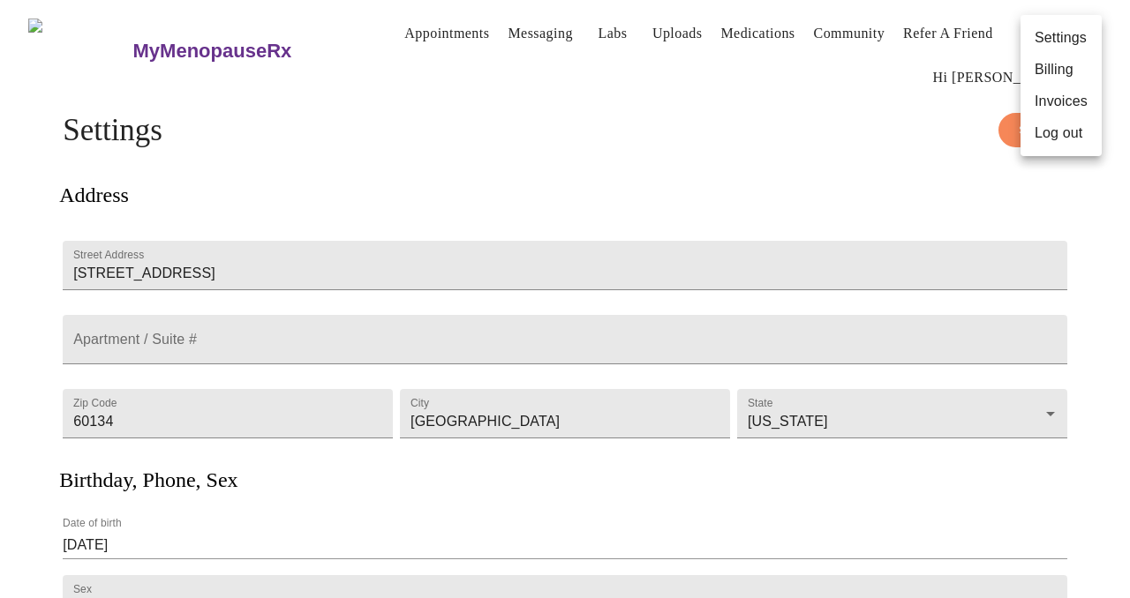
click at [1050, 135] on li "Log out" at bounding box center [1060, 133] width 81 height 32
